Goal: Information Seeking & Learning: Understand process/instructions

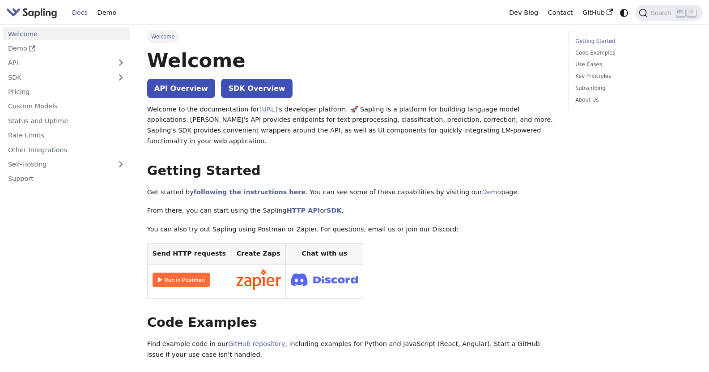
click at [543, 247] on table "Send HTTP requests Create Zaps Chat with us" at bounding box center [351, 270] width 408 height 55
